Goal: Transaction & Acquisition: Purchase product/service

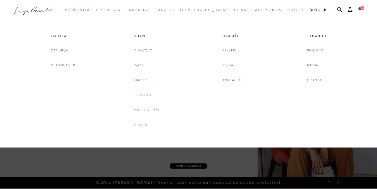
click at [146, 96] on link "Shopping" at bounding box center [143, 95] width 18 height 6
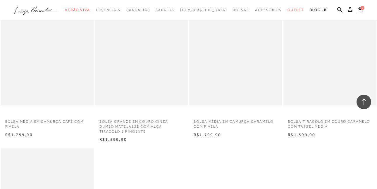
scroll to position [292, 0]
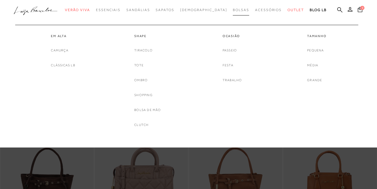
click at [233, 11] on span "Bolsas" at bounding box center [241, 10] width 16 height 4
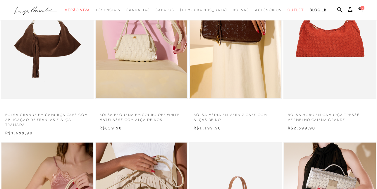
scroll to position [234, 0]
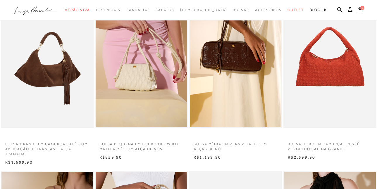
click at [61, 97] on img at bounding box center [47, 58] width 92 height 139
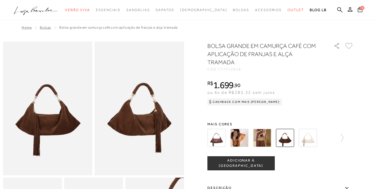
click at [266, 136] on img at bounding box center [262, 138] width 18 height 18
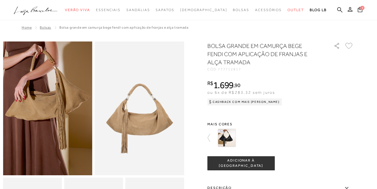
click at [225, 140] on img at bounding box center [226, 138] width 18 height 18
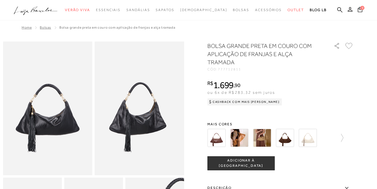
click at [241, 138] on img at bounding box center [239, 138] width 18 height 18
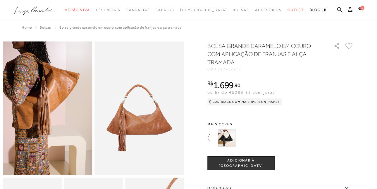
click at [210, 136] on icon at bounding box center [211, 138] width 8 height 8
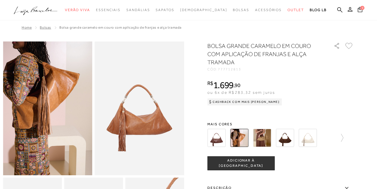
click at [210, 136] on img at bounding box center [216, 138] width 18 height 18
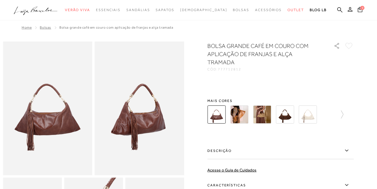
click at [243, 115] on img at bounding box center [239, 115] width 18 height 18
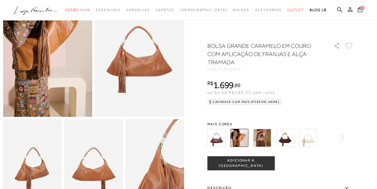
scroll to position [146, 0]
